Goal: Task Accomplishment & Management: Complete application form

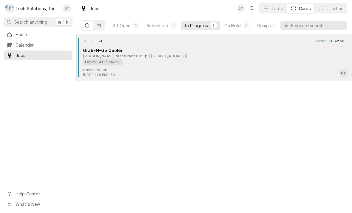
click at [152, 60] on div "EcoTrak WO 3903752" at bounding box center [213, 62] width 260 height 6
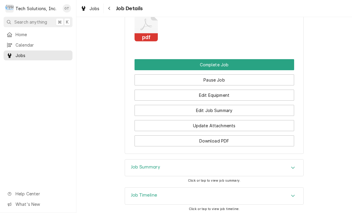
scroll to position [563, 0]
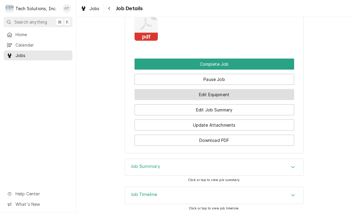
click at [215, 100] on button "Edit Equipment" at bounding box center [213, 94] width 159 height 11
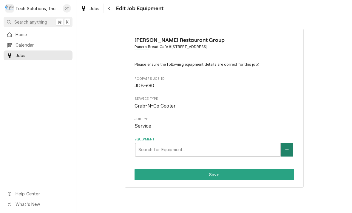
click at [287, 149] on icon "Create New Equipment" at bounding box center [286, 149] width 3 height 3
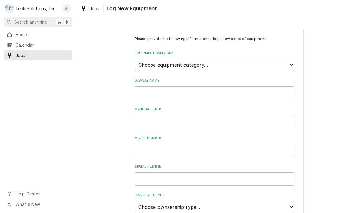
click at [291, 64] on select "Choose equipment category... Cooking Equipment Fryers Ice Machines Ovens and Ra…" at bounding box center [213, 65] width 159 height 12
select select "8"
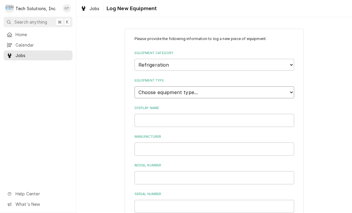
click at [294, 86] on select "Choose equipment type... Bar Refrigeration Blast Chiller Chef Base Freezer Chef…" at bounding box center [213, 92] width 159 height 12
select select "71"
click at [155, 114] on input "Display Name" at bounding box center [213, 120] width 159 height 13
type input "HARMONY"
click at [149, 142] on input "Manufacturer" at bounding box center [213, 148] width 159 height 13
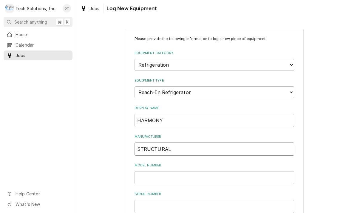
type input "STRUCTURAL"
click at [152, 171] on input "Model Number" at bounding box center [213, 177] width 159 height 13
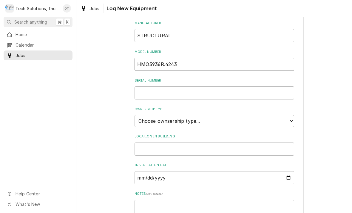
scroll to position [116, 0]
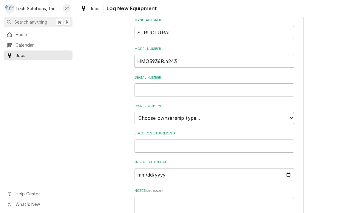
type input "HMO3936R.4243"
click at [146, 83] on input "Serial Number" at bounding box center [213, 89] width 159 height 13
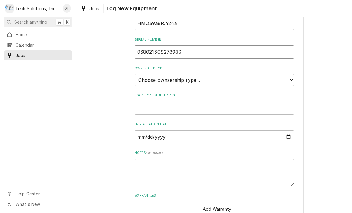
scroll to position [164, 0]
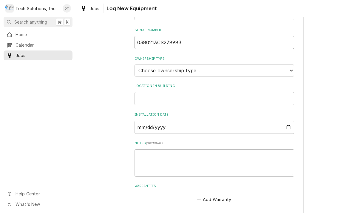
type input "0380213CS278983"
click at [148, 92] on input "Location in Building" at bounding box center [213, 98] width 159 height 13
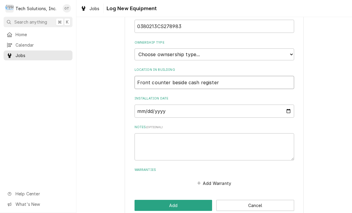
scroll to position [179, 0]
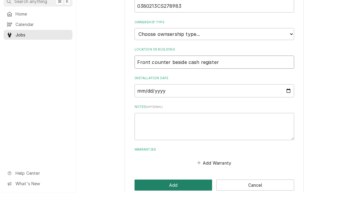
type input "Front counter beside cash register"
click at [173, 200] on button "Add" at bounding box center [173, 205] width 78 height 11
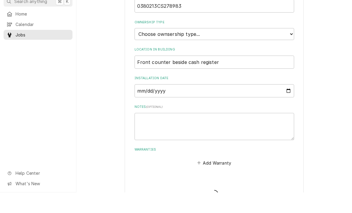
scroll to position [189, 0]
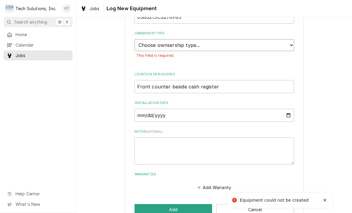
click at [288, 39] on select "Choose ownsership type... Unknown Owned Leased Rented" at bounding box center [213, 45] width 159 height 12
select select "1"
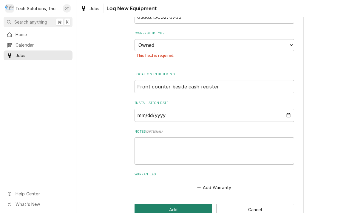
click at [174, 204] on button "Add" at bounding box center [173, 209] width 78 height 11
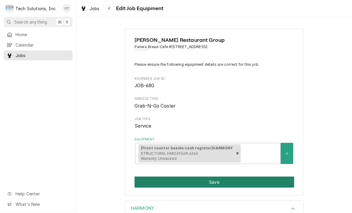
click at [212, 180] on button "Save" at bounding box center [213, 181] width 159 height 11
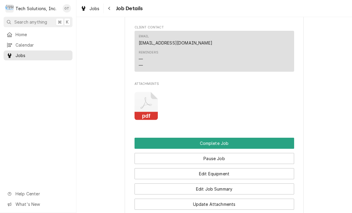
scroll to position [481, 0]
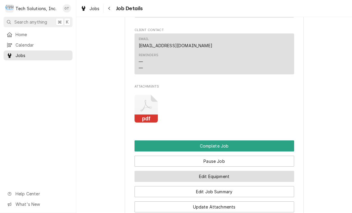
click at [210, 180] on button "Edit Equipment" at bounding box center [213, 175] width 159 height 11
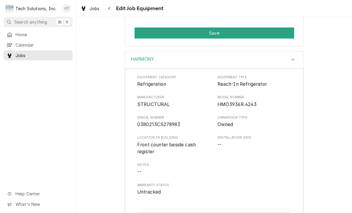
click at [294, 58] on icon "Accordion Header" at bounding box center [293, 59] width 4 height 5
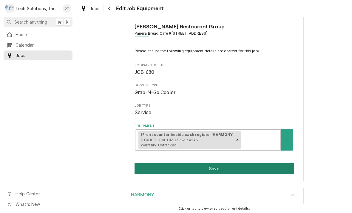
click at [217, 164] on button "Save" at bounding box center [213, 168] width 159 height 11
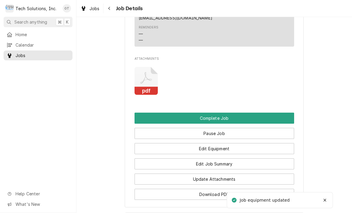
scroll to position [512, 0]
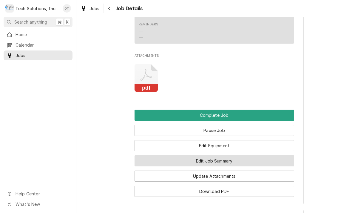
click at [218, 166] on button "Edit Job Summary" at bounding box center [213, 160] width 159 height 11
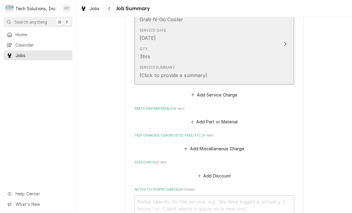
click at [219, 73] on div "Service Summary (Click to provide a summary)" at bounding box center [207, 71] width 137 height 18
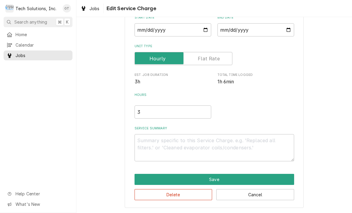
scroll to position [62, 0]
click at [147, 142] on textarea "Service Summary" at bounding box center [213, 147] width 159 height 27
type textarea "x"
type textarea "T"
type textarea "x"
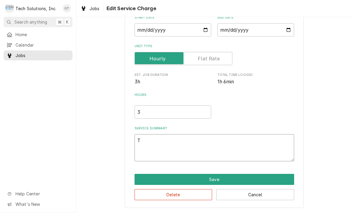
type textarea "Tro"
type textarea "x"
type textarea "Troub"
type textarea "x"
type textarea "Trouble"
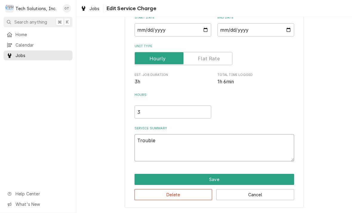
type textarea "x"
type textarea "Troubleshooting"
type textarea "x"
type textarea "Troubleshooting it"
type textarea "x"
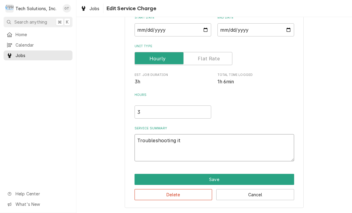
type textarea "Troubleshoot it"
type textarea "x"
type textarea "Troubleshoot it route unit"
type textarea "x"
type textarea "Troubleshoot it route unit at"
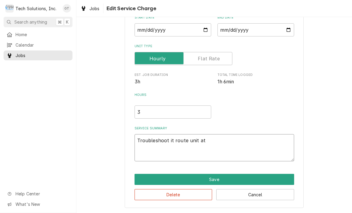
type textarea "x"
type textarea "Troubleshoot it route unit at 75"
type textarea "x"
type textarea "Troubleshoot it route unit at 75°"
type textarea "x"
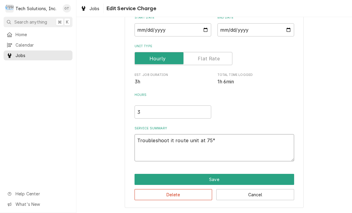
type textarea "Troubleshoot it route unit at 75° remove"
type textarea "x"
type textarea "Troubleshoot it route unit at 75°"
type textarea "x"
type textarea "Troubleshoot it route unit at 75° remove back cover"
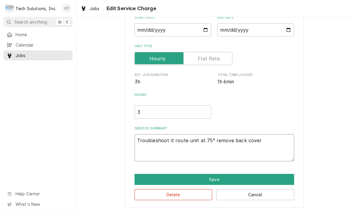
type textarea "x"
type textarea "Troubleshoot it route unit at 75° remove back cover to"
type textarea "x"
type textarea "Troubleshoot it route unit at 75°. Remove back cover to pull"
type textarea "x"
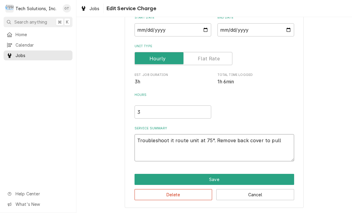
type textarea "Troubleshoot it route unit at 75° remove back cover to pull con"
type textarea "x"
type textarea "Troubleshoot it route unit at 75°. Remove back cover to pull condensing unit"
type textarea "x"
type textarea "Troubleshoot it route unit at 75°. Remove back cover to pull condensing unit ou…"
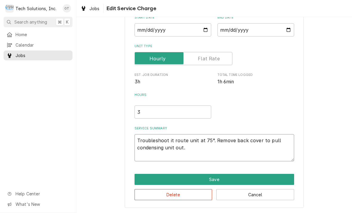
type textarea "x"
type textarea "Troubleshoot it route unit at 75°. Remove back cover to pull condensing unit ou…"
type textarea "x"
type textarea "Troubleshoot it route unit at 75°. Remove back cover to pull condensing unit ou…"
type textarea "x"
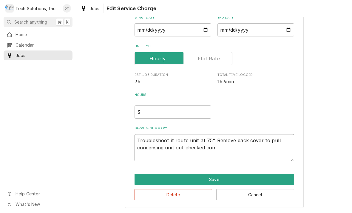
type textarea "Troubleshoot it route unit at 75° remove back cover to pull condensing unit out…"
type textarea "x"
type textarea "Troubleshoot it route unit at 75°. Remove back cover to pull condensing unit ou…"
type textarea "x"
type textarea "Troubleshoot it route unit at 75°. Remove back cover to pull condensing unit ou…"
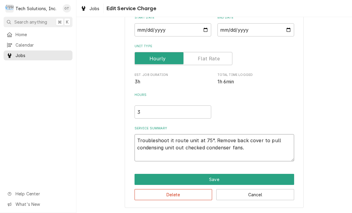
type textarea "x"
type textarea "Troubleshoot it route unit at 75°. Remove back cover to pull condensing unit ou…"
type textarea "x"
type textarea "Troubleshoot it route unit at 75°. Remove back cover to pull condensing unit ou…"
type textarea "x"
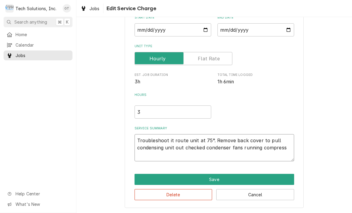
type textarea "Troubleshoot it route unit at 75°. Remove back cover to pull condensing unit ou…"
type textarea "x"
type textarea "Troubleshoot it route unit at 75°. Remove back cover to pull condensing unit ou…"
type textarea "x"
type textarea "Troubleshoot it route unit at 75°. Remove back cover to pull condensing unit ou…"
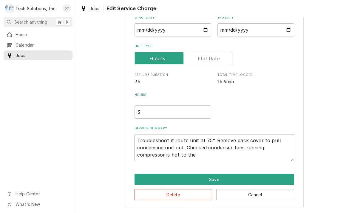
type textarea "x"
type textarea "Troubleshoot it route unit at 75°. Remove back cover to pull condensing unit ou…"
type textarea "x"
type textarea "Troubleshoot it route unit at 75°. Remove back cover to pull condensing unit ou…"
type textarea "x"
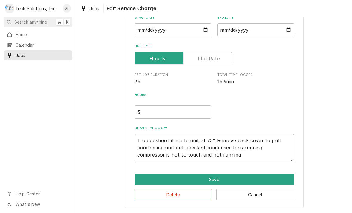
type textarea "Troubleshoot it route unit at 75°. Remove back cover to pull condensing unit ou…"
type textarea "x"
type textarea "Troubleshoot it route unit at 75°. Remove back cover to pull condensing unit ou…"
type textarea "x"
type textarea "Troubleshoot it route unit at 75°. Remove back cover to pull condensing unit ou…"
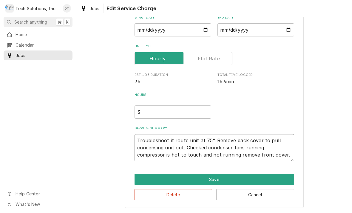
type textarea "x"
type textarea "Troubleshoot it route unit at 75°. Remove back cover to pull condensing unit ou…"
type textarea "x"
type textarea "Troubleshoot it route unit at 75°. Remove back cover to pull condensing unit ou…"
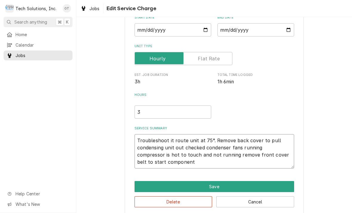
type textarea "x"
type textarea "Troubleshoot it route unit at 75°. Remove back cover to pull condensing unit ou…"
type textarea "x"
type textarea "Troubleshoot it route unit at 75°. Remove back cover to pull condensing unit ou…"
type textarea "x"
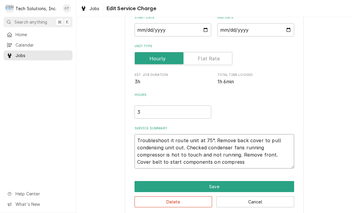
type textarea "Troubleshoot it route unit at 75°. Remove back cover to pull condensing unit ou…"
type textarea "x"
type textarea "Troubleshoot it route unit at 75°. Remove back cover to pull condensing unit ou…"
type textarea "x"
type textarea "Troubleshoot it route unit at 75°. Remove back cover to pull condensing unit ou…"
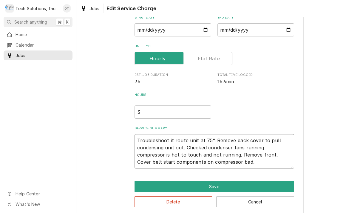
type textarea "x"
type textarea "Troubleshoot it route unit at 75°. Remove back cover to pull condensing unit ou…"
type textarea "x"
type textarea "Troubleshoot it route unit at 75°. Remove back cover to pull condensing unit ou…"
type textarea "x"
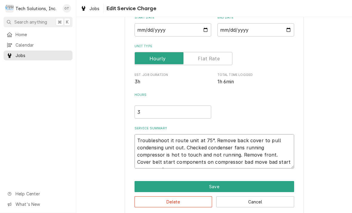
type textarea "Troubleshoot it route unit at 75°. Remove back cover to pull condensing unit ou…"
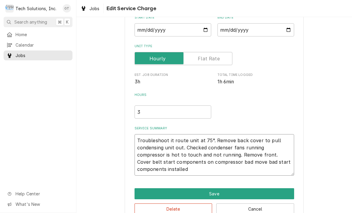
type textarea "x"
type textarea "Troubleshoot it route unit at 75°. Remove back cover to pull condensing unit ou…"
type textarea "x"
type textarea "Troubleshoot it route unit at 75°. Remove back cover to pull condensing unit ou…"
type textarea "x"
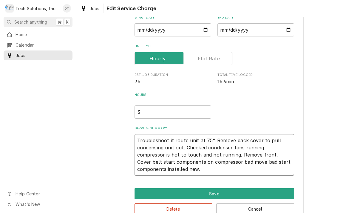
type textarea "Troubleshoot it route unit at 75°. Remove back cover to pull condensing unit ou…"
type textarea "x"
type textarea "Troubleshoot it route unit at 75°. Remove back cover to pull condensing unit ou…"
type textarea "x"
type textarea "Troubleshoot it route unit at 75°. Remove back cover to pull condensing unit ou…"
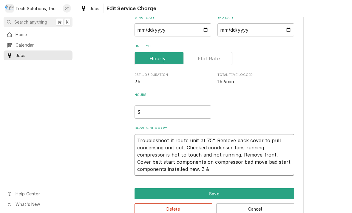
type textarea "x"
type textarea "Troubleshoot it route unit at 75°. Remove back cover to pull condensing unit ou…"
type textarea "x"
type textarea "Troubleshoot it route unit at 75°. Remove back cover to pull condensing unit ou…"
type textarea "x"
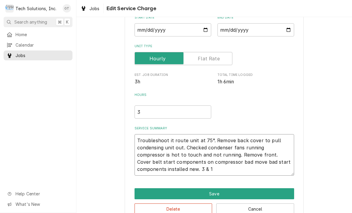
type textarea "Troubleshoot it route unit at 75°. Remove back cover to pull condensing unit ou…"
type textarea "x"
type textarea "Troubleshoot it route unit at 75°. Remove back cover to pull condensing unit ou…"
type textarea "x"
type textarea "Troubleshoot it route unit at 75°. Remove back cover to pull condensing unit ou…"
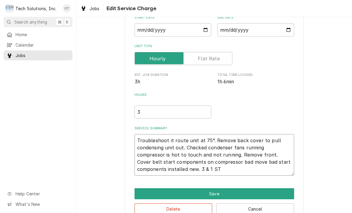
type textarea "x"
type textarea "Troubleshoot it route unit at 75°. Remove back cover to pull condensing unit ou…"
type textarea "x"
type textarea "Troubleshoot it route unit at 75°. Remove back cover to pull condensing unit ou…"
type textarea "x"
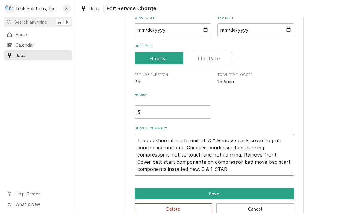
type textarea "Troubleshoot it route unit at 75°. Remove back cover to pull condensing unit ou…"
type textarea "x"
type textarea "Troubleshoot it route unit at 75°. Remove back cover to pull condensing unit ou…"
type textarea "x"
type textarea "Troubleshoot it route unit at 75°. Remove back cover to pull condensing unit ou…"
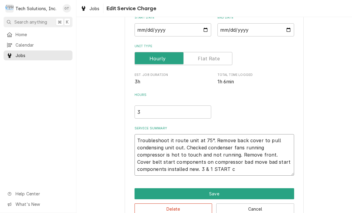
type textarea "x"
type textarea "Troubleshoot it route unit at 75°. Remove back cover to pull condensing unit ou…"
type textarea "x"
type textarea "Troubleshoot it route unit at 75°. Remove back cover to pull condensing unit ou…"
type textarea "x"
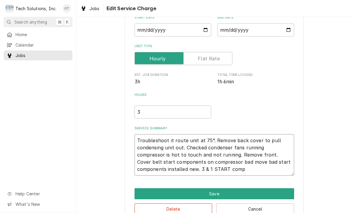
type textarea "Troubleshoot it route unit at 75°. Remove back cover to pull condensing unit ou…"
type textarea "x"
type textarea "Troubleshoot it route unit at 75°. Remove back cover to pull condensing unit ou…"
type textarea "x"
type textarea "Troubleshoot it route unit at 75°. Remove back cover to pull condensing unit ou…"
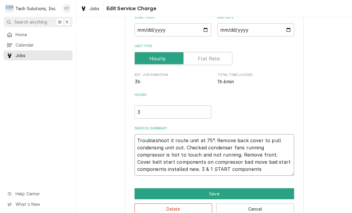
type textarea "x"
type textarea "Troubleshoot it route unit at 75°. Remove back cover to pull condensing unit ou…"
type textarea "x"
type textarea "Troubleshoot it route unit at 75°. Remove back cover to pull condensing unit ou…"
type textarea "x"
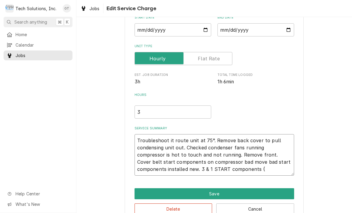
type textarea "Troubleshoot it route unit at 75°. Remove back cover to pull condensing unit ou…"
type textarea "x"
type textarea "Troubleshoot it route unit at 75°. Remove back cover to pull condensing unit ou…"
type textarea "x"
type textarea "Troubleshoot it route unit at 75°. Remove back cover to pull condensing unit ou…"
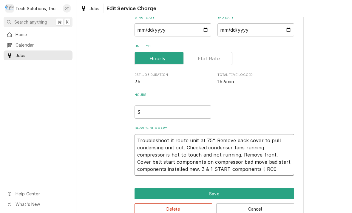
type textarea "x"
type textarea "Troubleshoot it route unit at 75°. Remove back cover to pull condensing unit ou…"
type textarea "x"
type textarea "Troubleshoot it route unit at 75°. Remove back cover to pull condensing unit ou…"
type textarea "x"
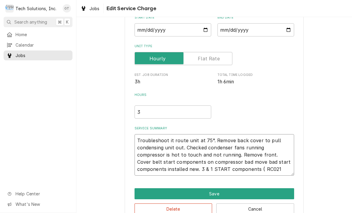
type textarea "Troubleshoot it route unit at 75°. Remove back cover to pull condensing unit ou…"
type textarea "x"
type textarea "Troubleshoot it route unit at 75°. Remove back cover to pull condensing unit ou…"
type textarea "x"
type textarea "Troubleshoot it route unit at 75°. Remove back cover to pull condensing unit ou…"
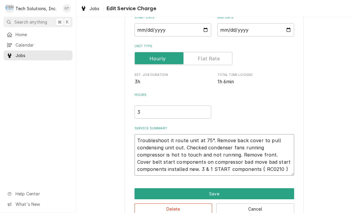
type textarea "x"
type textarea "Troubleshoot it route unit at 75°. Remove back cover to pull condensing unit ou…"
type textarea "x"
type textarea "Troubleshoot it route unit at 75°. Remove back cover to pull condensing unit ou…"
type textarea "x"
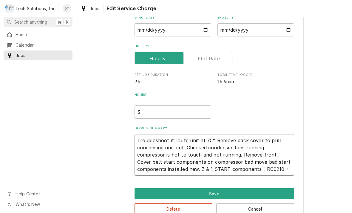
type textarea "Troubleshoot it route unit at 75°. Remove back cover to pull condensing unit ou…"
type textarea "x"
type textarea "Troubleshoot it route unit at 75°. Remove back cover to pull condensing unit ou…"
type textarea "x"
type textarea "Troubleshoot it route unit at 75°. Remove back cover to pull condensing unit ou…"
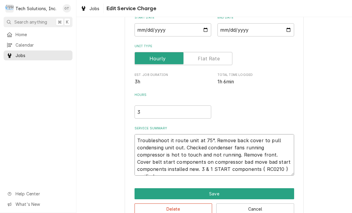
type textarea "x"
type textarea "Troubleshoot it route unit at 75°. Remove back cover to pull condensing unit ou…"
type textarea "x"
type textarea "Troubleshoot it route unit at 75°. Remove back cover to pull condensing unit ou…"
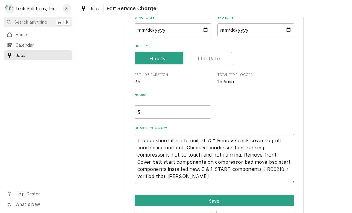
type textarea "x"
type textarea "Troubleshoot it route unit at 75°. Remove back cover to pull condensing unit ou…"
type textarea "x"
type textarea "Troubleshoot it route unit at 75°. Remove back cover to pull condensing unit ou…"
type textarea "x"
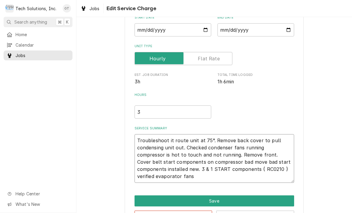
type textarea "Troubleshoot it route unit at 75°. Remove back cover to pull condensing unit ou…"
type textarea "x"
type textarea "Troubleshoot it route unit at 75°. Remove back cover to pull condensing unit ou…"
type textarea "x"
type textarea "Troubleshoot it route unit at 75°. Remove back cover to pull condensing unit ou…"
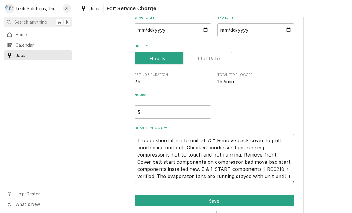
type textarea "x"
type textarea "Troubleshoot it route unit at 75°. Remove back cover to pull condensing unit ou…"
type textarea "x"
type textarea "Troubleshoot it route unit at 75°. Remove back cover to pull condensing unit ou…"
type textarea "x"
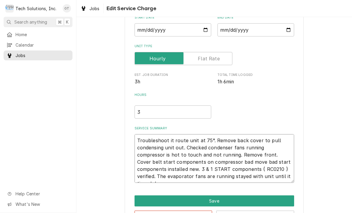
type textarea "Troubleshoot it route unit at 75°. Remove back cover to pull condensing unit ou…"
type textarea "x"
type textarea "Troubleshoot it route unit at 75°. Remove back cover to pull condensing unit ou…"
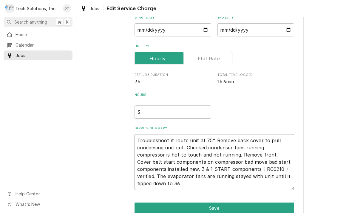
type textarea "x"
type textarea "Troubleshoot it route unit at 75°. Remove back cover to pull condensing unit ou…"
type textarea "x"
type textarea "Troubleshoot it route unit at 75°. Remove back cover to pull condensing unit ou…"
type textarea "x"
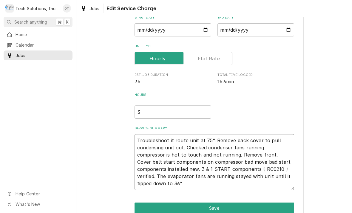
type textarea "Troubleshoot it route unit at 75°. Remove back cover to pull condensing unit ou…"
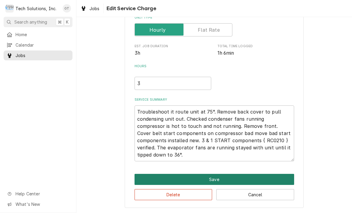
click at [215, 180] on button "Save" at bounding box center [213, 178] width 159 height 11
type textarea "x"
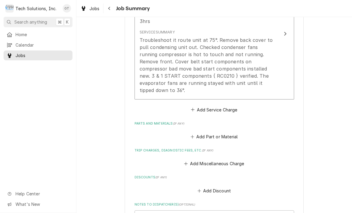
scroll to position [203, 0]
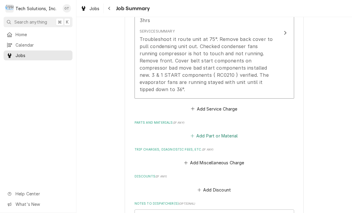
click at [215, 131] on button "Add Part or Material" at bounding box center [213, 135] width 49 height 8
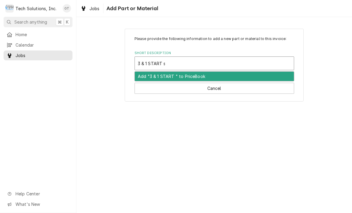
type input "3 & 1 START start"
click at [190, 78] on div "Add "3 & 1 START start" to PriceBook" at bounding box center [214, 76] width 159 height 9
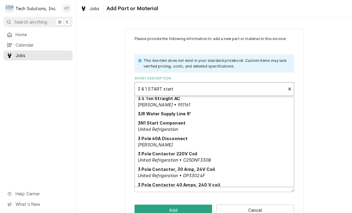
scroll to position [327, 0]
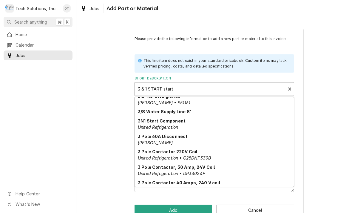
click at [165, 124] on em "United Refrigeration" at bounding box center [158, 126] width 40 height 5
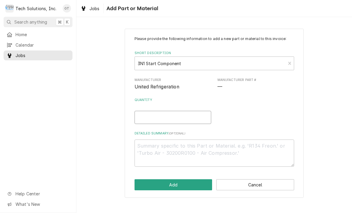
click at [148, 115] on input "Quantity" at bounding box center [172, 117] width 77 height 13
type textarea "x"
type input "1"
click at [160, 151] on textarea "Detailed Summary ( optional )" at bounding box center [213, 152] width 159 height 27
type textarea "x"
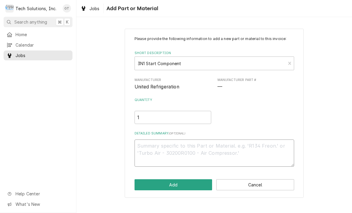
type textarea "of"
type textarea "x"
type textarea "off"
type textarea "x"
type textarea "off of"
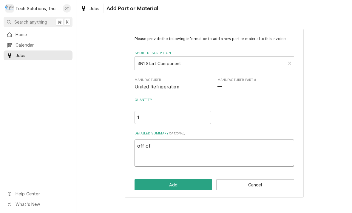
type textarea "x"
type textarea "off of Van"
type textarea "x"
type textarea "off of van stock"
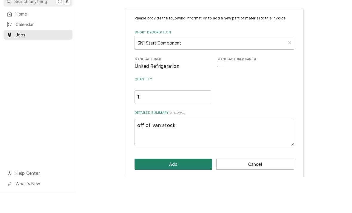
click at [176, 179] on button "Add" at bounding box center [173, 184] width 78 height 11
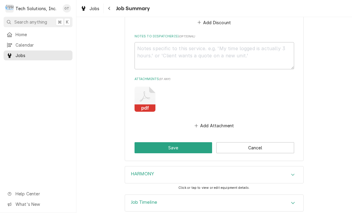
scroll to position [453, 0]
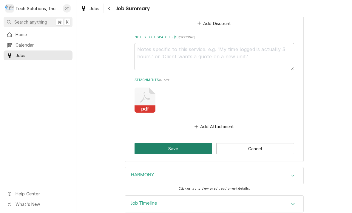
click at [177, 143] on button "Save" at bounding box center [173, 148] width 78 height 11
